Goal: Task Accomplishment & Management: Manage account settings

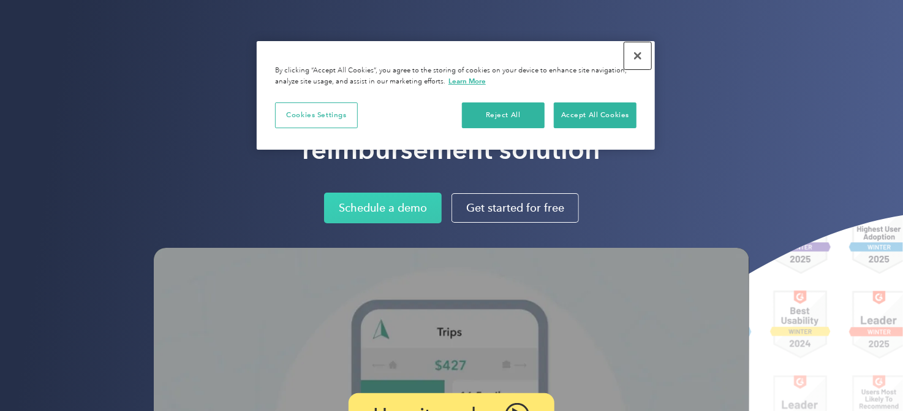
click at [644, 59] on button "Close" at bounding box center [638, 55] width 27 height 27
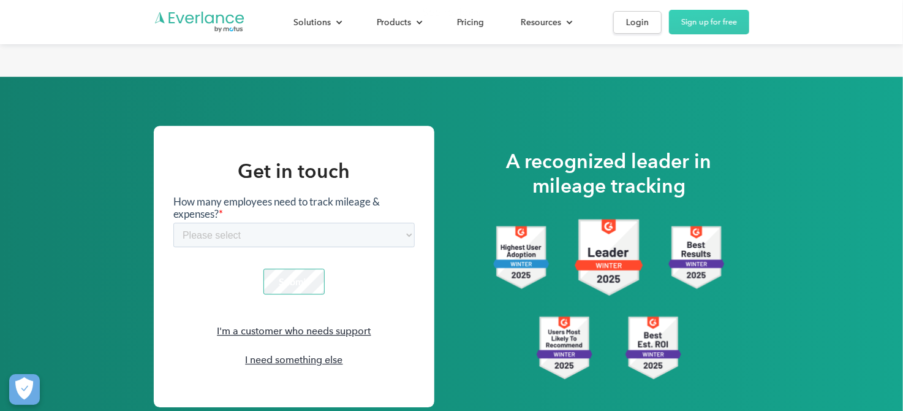
scroll to position [1685, 0]
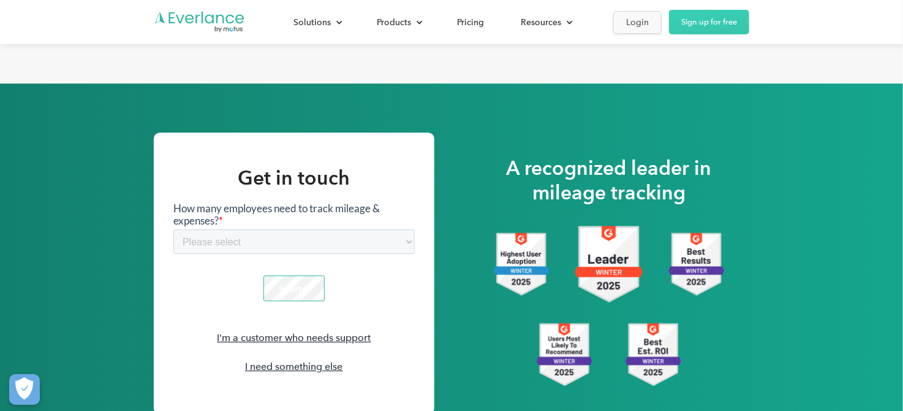
click at [646, 21] on div "Login" at bounding box center [637, 22] width 23 height 15
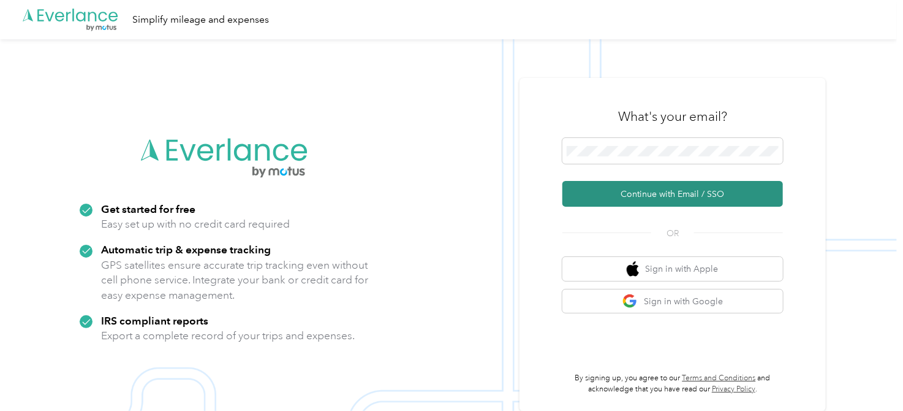
click at [743, 193] on button "Continue with Email / SSO" at bounding box center [673, 194] width 221 height 26
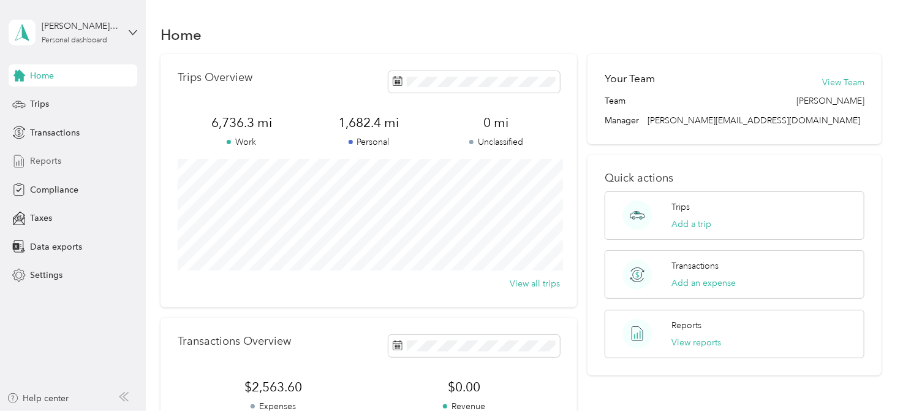
click at [64, 156] on div "Reports" at bounding box center [73, 161] width 129 height 22
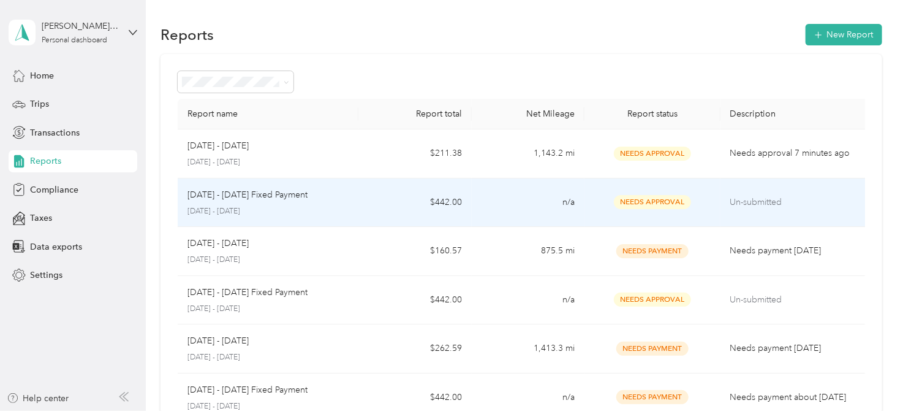
click at [700, 197] on div "Needs Approval" at bounding box center [652, 202] width 116 height 14
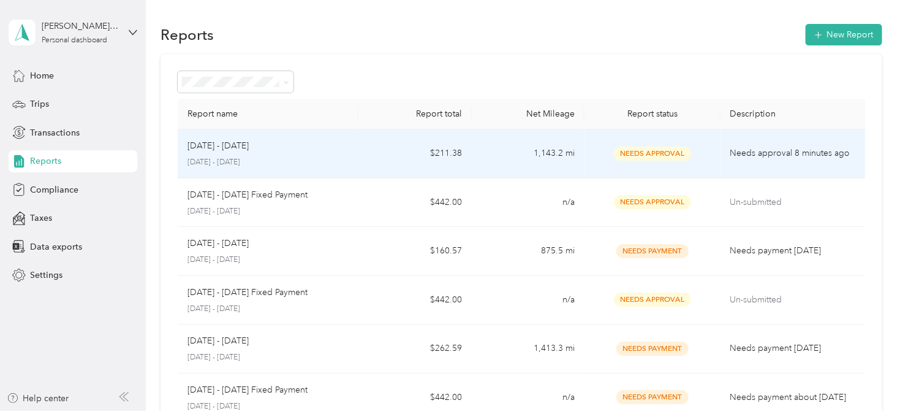
click at [680, 153] on span "Needs Approval" at bounding box center [652, 153] width 77 height 14
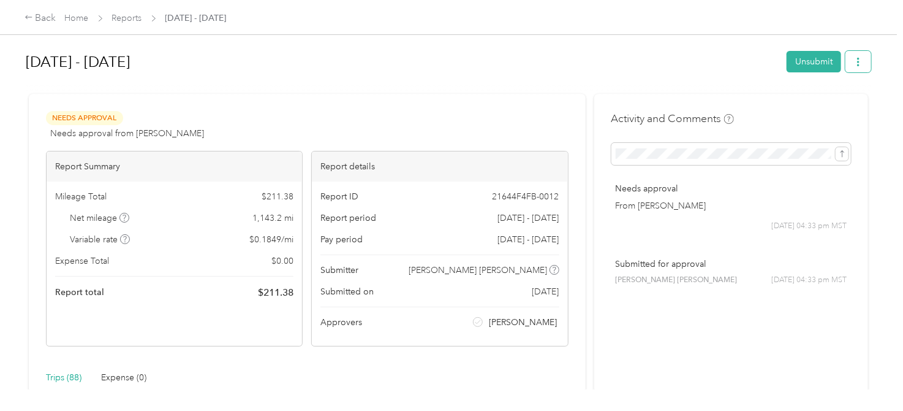
click at [855, 65] on button "button" at bounding box center [859, 61] width 26 height 21
click at [855, 101] on div "Download" at bounding box center [833, 106] width 73 height 13
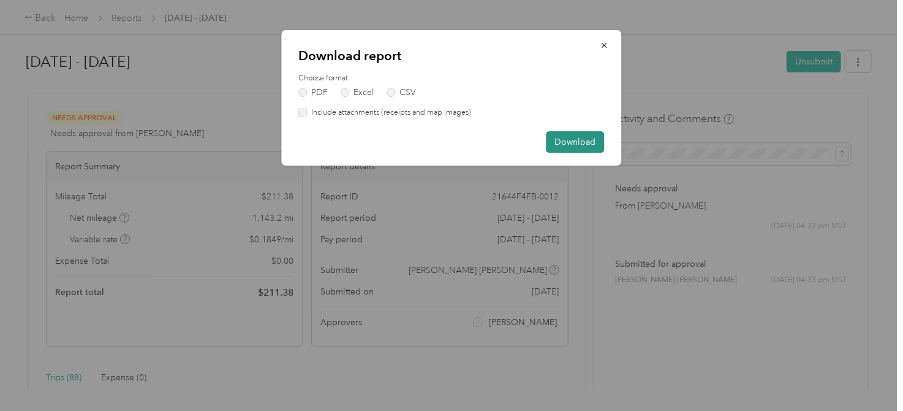
click at [590, 145] on button "Download" at bounding box center [576, 141] width 58 height 21
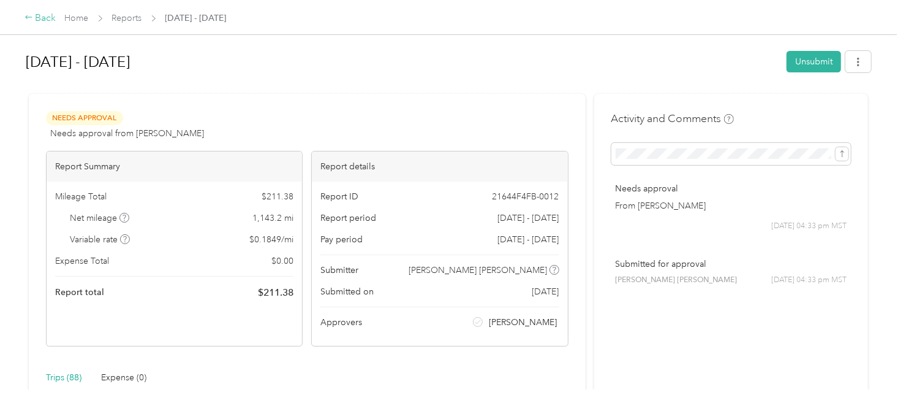
click at [39, 18] on div "Back" at bounding box center [41, 18] width 32 height 15
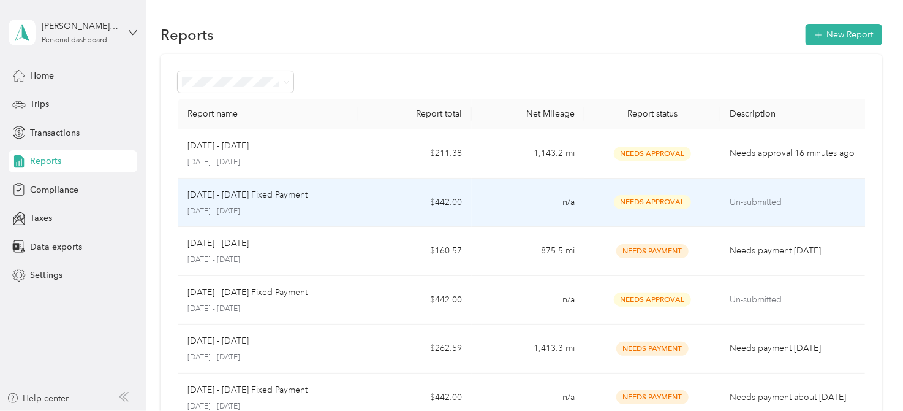
click at [619, 200] on span "Needs Approval" at bounding box center [652, 202] width 77 height 14
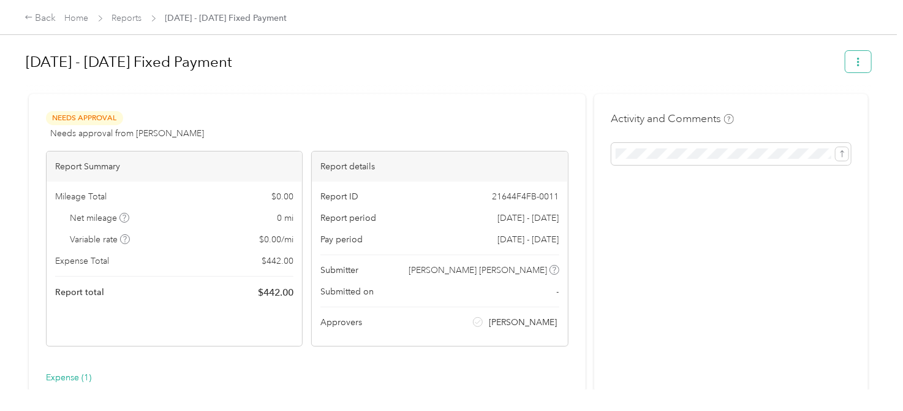
click at [864, 55] on button "button" at bounding box center [859, 61] width 26 height 21
click at [833, 106] on span "Download" at bounding box center [830, 106] width 40 height 13
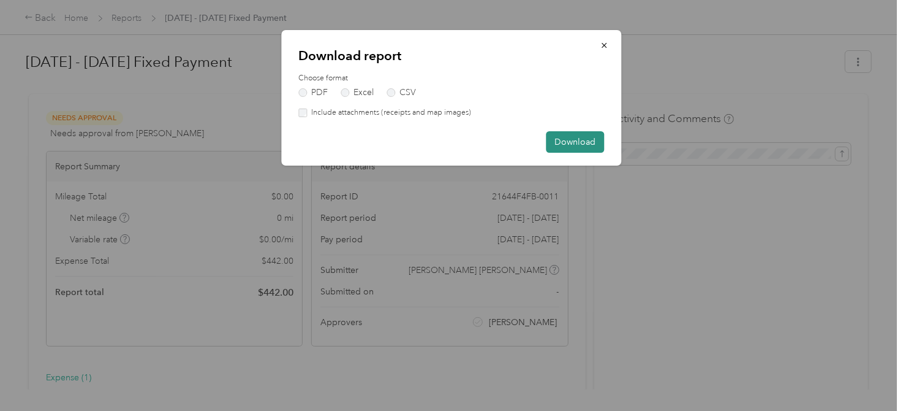
click at [564, 138] on button "Download" at bounding box center [576, 141] width 58 height 21
